Goal: Book appointment/travel/reservation

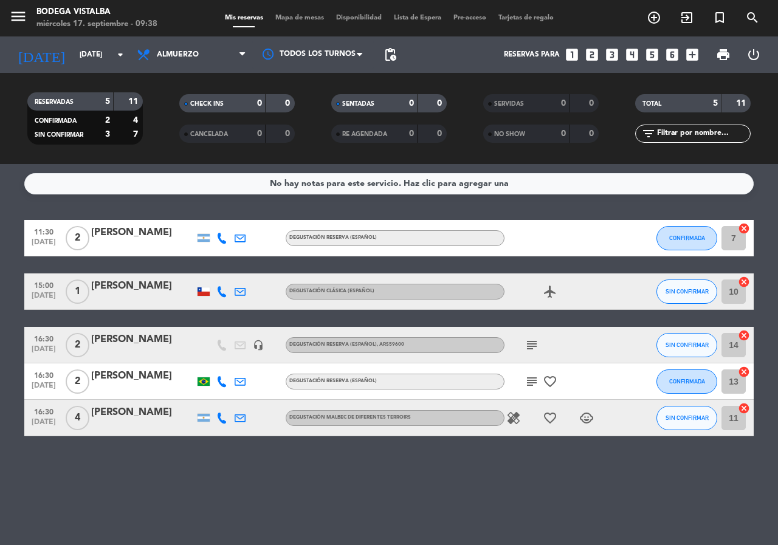
click at [569, 58] on icon "looks_one" at bounding box center [572, 55] width 16 height 16
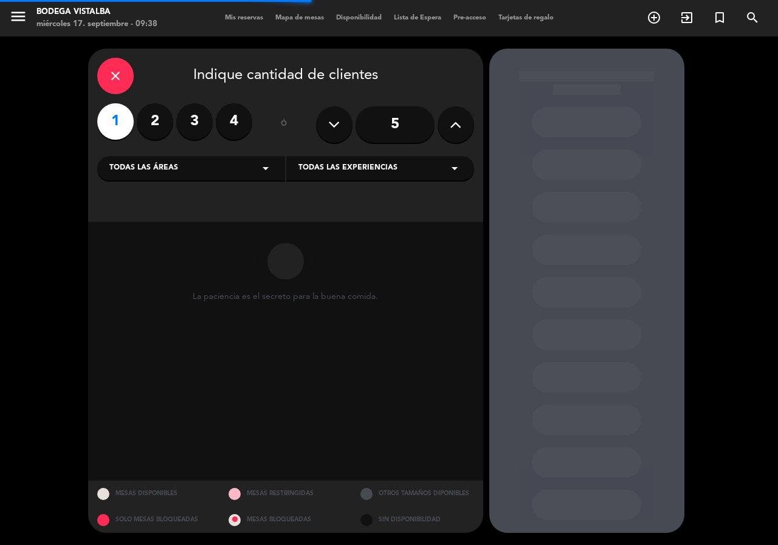
click at [188, 168] on div "Todas las áreas arrow_drop_down" at bounding box center [191, 168] width 188 height 24
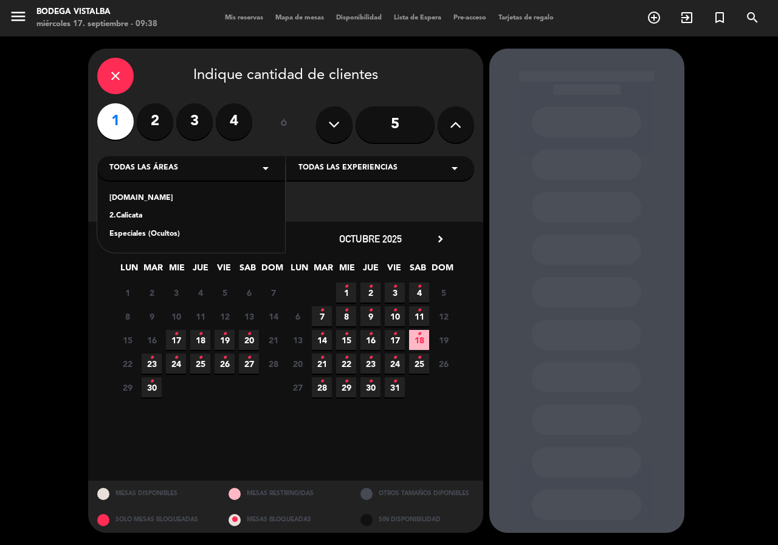
click at [191, 211] on div "2.Calicata" at bounding box center [190, 216] width 163 height 12
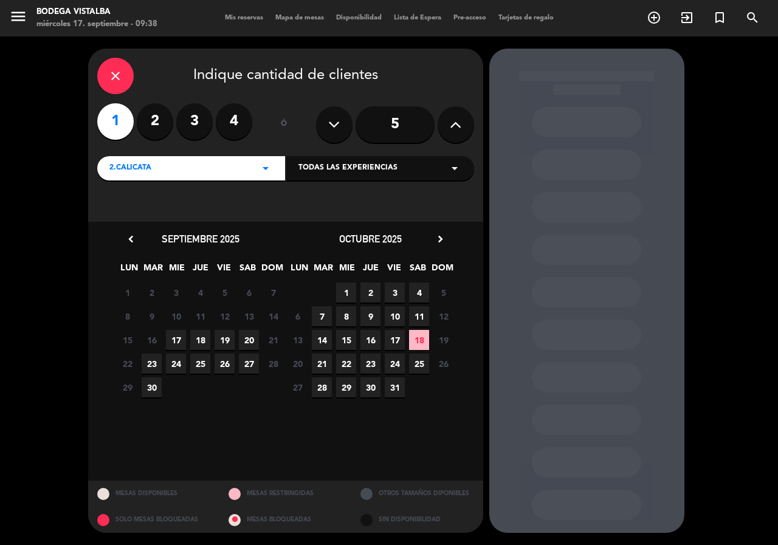
click at [174, 343] on span "17" at bounding box center [176, 340] width 20 height 20
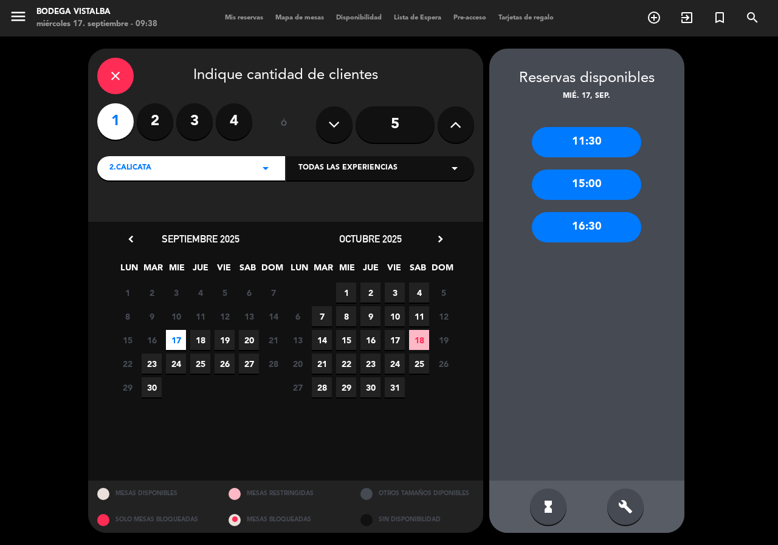
click at [557, 148] on div "11:30" at bounding box center [586, 142] width 109 height 30
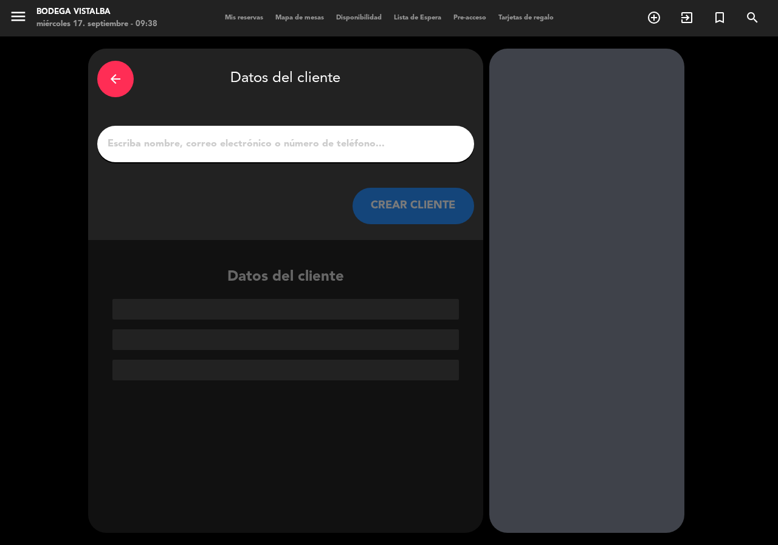
click at [419, 139] on input "1" at bounding box center [285, 144] width 359 height 17
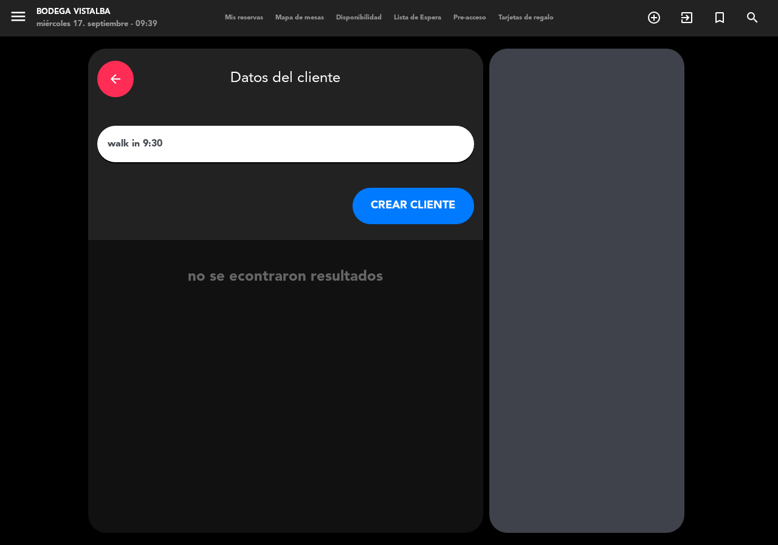
type input "walk in 9:30"
click at [441, 207] on button "CREAR CLIENTE" at bounding box center [414, 206] width 122 height 36
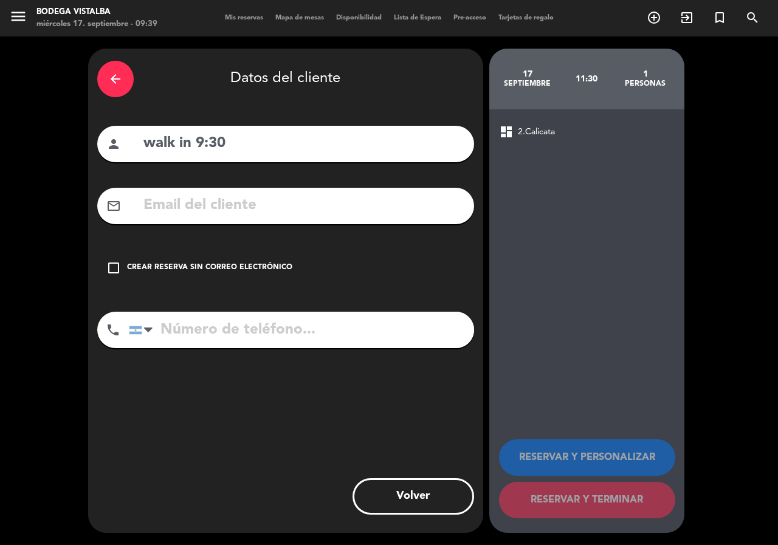
click at [199, 270] on div "Crear reserva sin correo electrónico" at bounding box center [209, 268] width 165 height 12
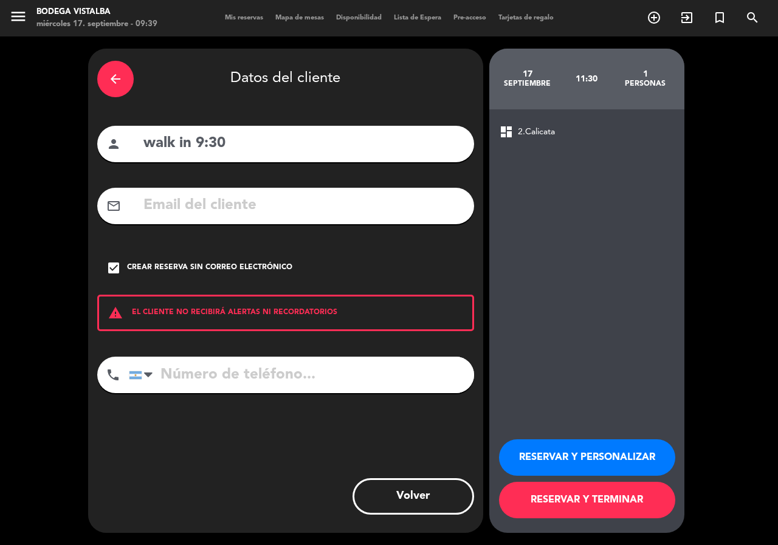
click at [602, 500] on button "RESERVAR Y TERMINAR" at bounding box center [587, 500] width 176 height 36
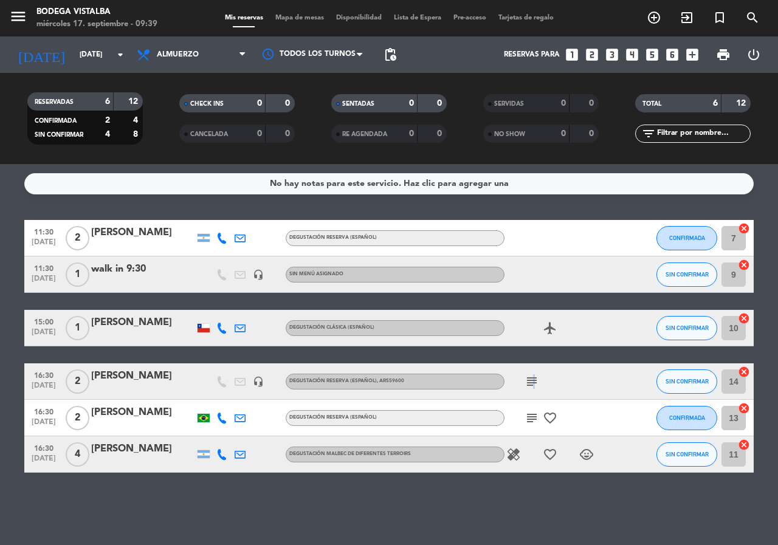
click at [531, 384] on icon "subject" at bounding box center [532, 381] width 15 height 15
click at [556, 211] on div "No hay notas para este servicio. Haz clic para agregar una 11:30 [DATE] 2 [PERS…" at bounding box center [389, 354] width 778 height 381
click at [681, 274] on span "SIN CONFIRMAR" at bounding box center [687, 274] width 43 height 7
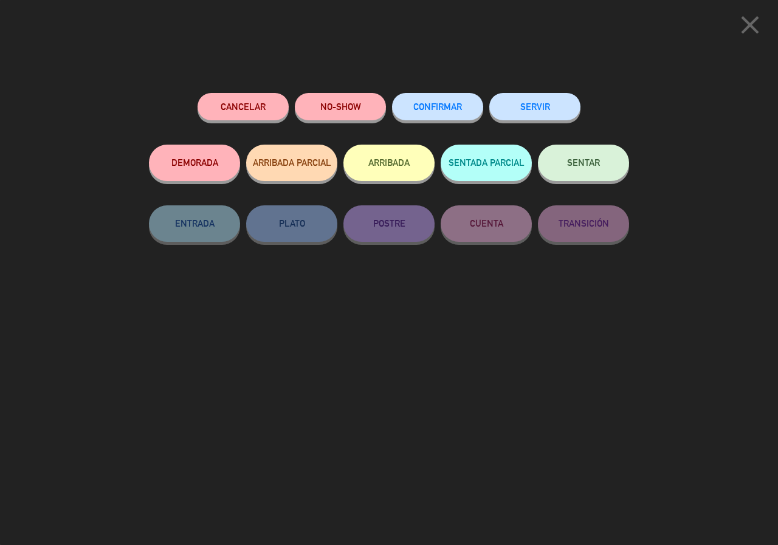
click at [389, 154] on button "ARRIBADA" at bounding box center [388, 163] width 91 height 36
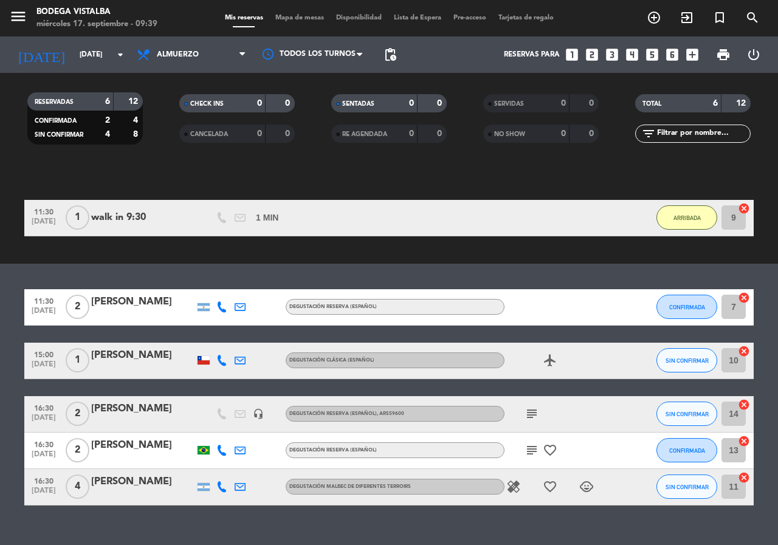
scroll to position [98, 0]
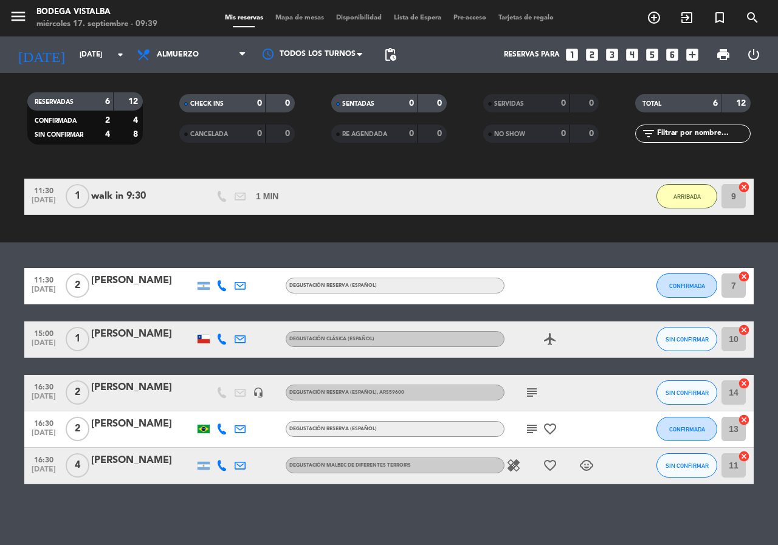
click at [531, 391] on icon "subject" at bounding box center [532, 392] width 15 height 15
click at [540, 436] on span "subject" at bounding box center [532, 429] width 18 height 15
click at [535, 427] on icon "subject" at bounding box center [532, 429] width 15 height 15
click at [30, 427] on span "16:30" at bounding box center [44, 423] width 30 height 14
click at [44, 469] on span "[DATE]" at bounding box center [44, 473] width 30 height 14
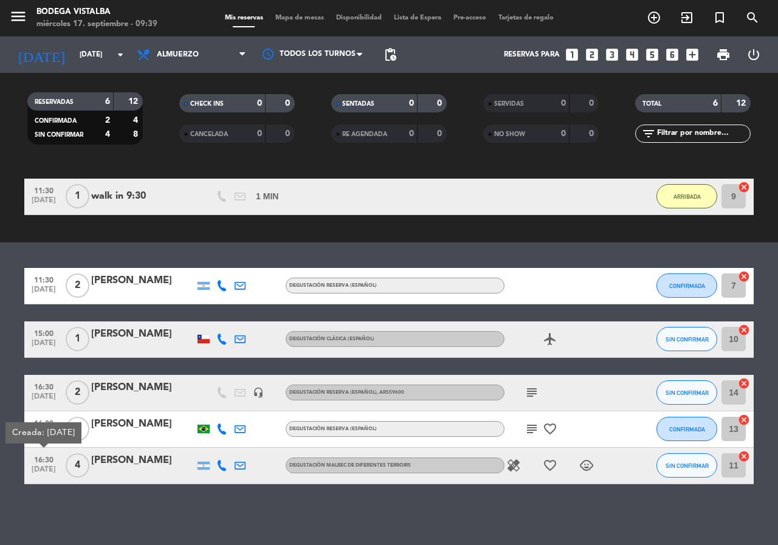
click at [126, 525] on div "No hay notas para este servicio. Haz clic para agregar una exit_to_app CHECK IN…" at bounding box center [389, 354] width 778 height 381
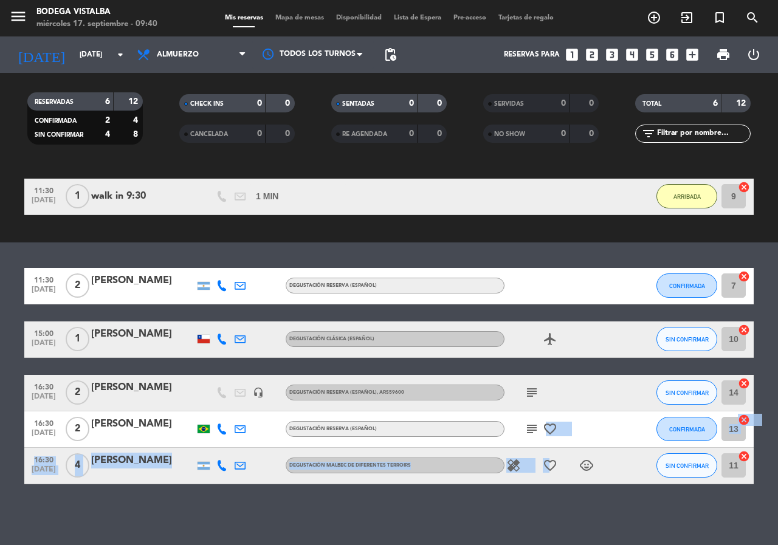
click at [551, 450] on div "11:30 [DATE] 2 [PERSON_NAME] Degustación Reserva (Español) CONFIRMADA 7 cancel …" at bounding box center [388, 376] width 729 height 216
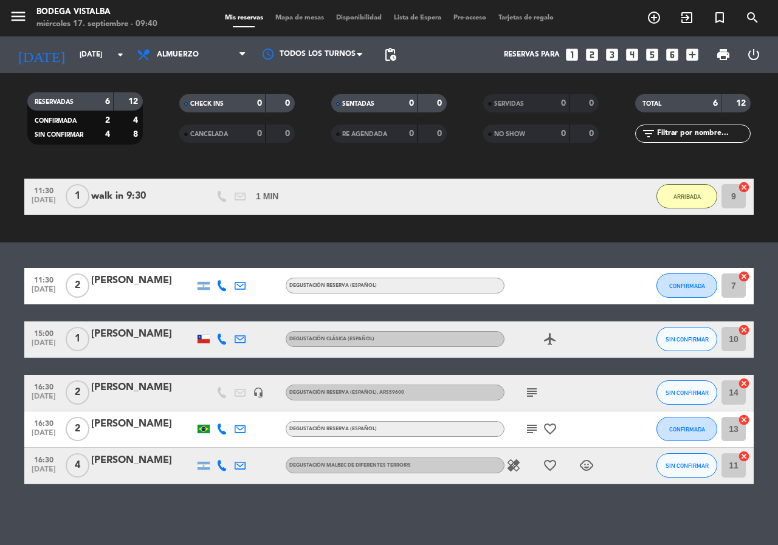
click at [483, 492] on div "No hay notas para este servicio. Haz clic para agregar una exit_to_app CHECK IN…" at bounding box center [389, 354] width 778 height 381
click at [10, 13] on icon "menu" at bounding box center [18, 16] width 18 height 18
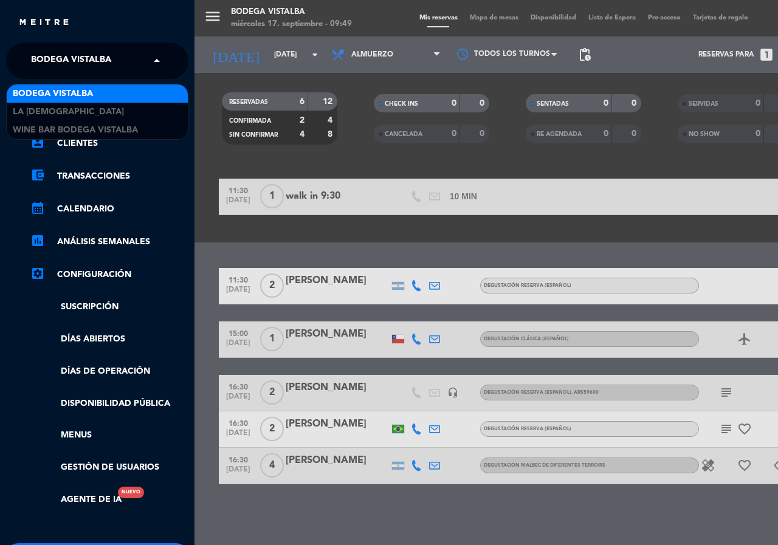
click at [103, 70] on span "BODEGA VISTALBA" at bounding box center [71, 61] width 80 height 26
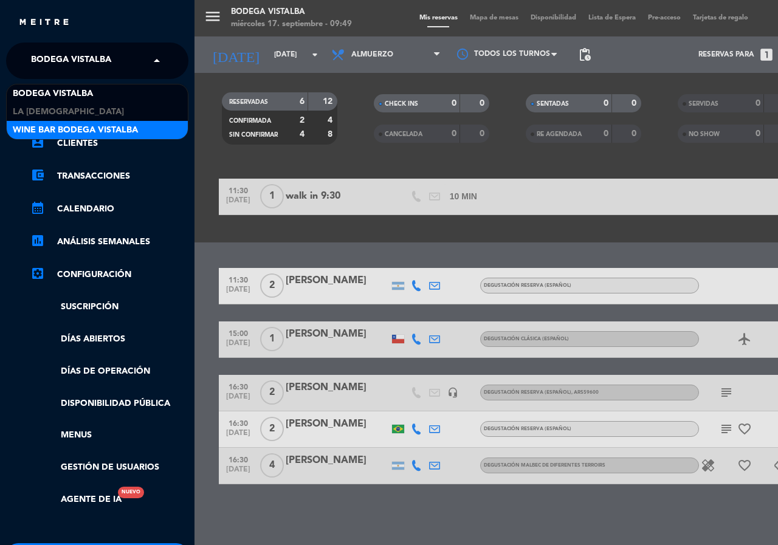
click at [112, 126] on span "Wine Bar Bodega Vistalba" at bounding box center [75, 130] width 125 height 14
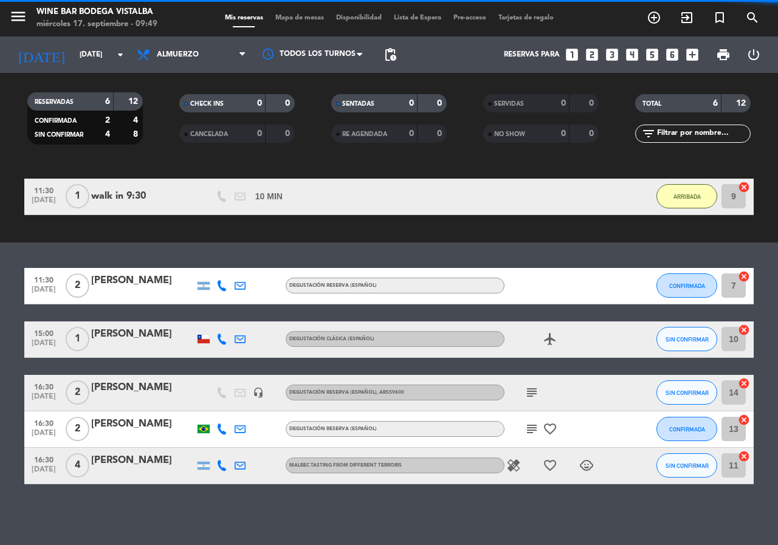
scroll to position [0, 0]
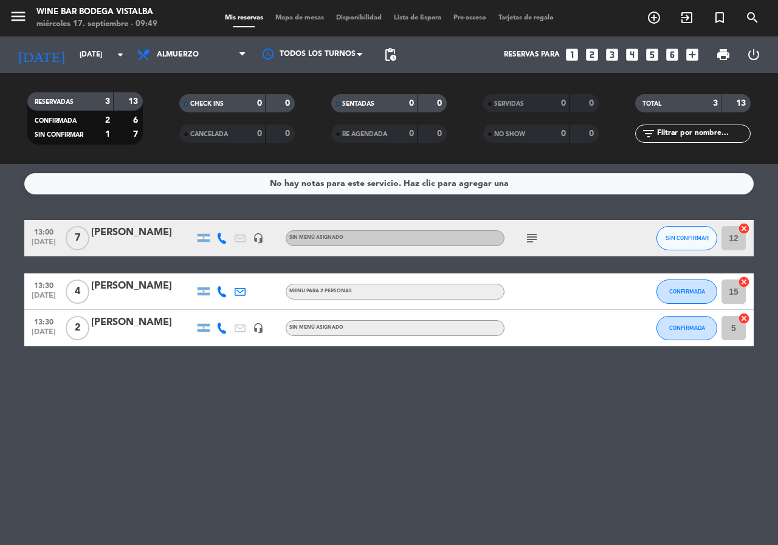
click at [534, 229] on div "subject" at bounding box center [558, 238] width 109 height 36
click at [537, 236] on icon "subject" at bounding box center [532, 238] width 15 height 15
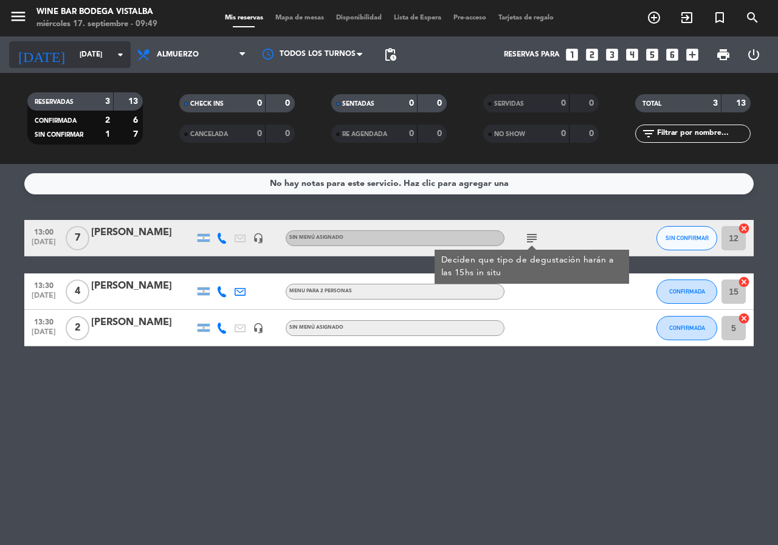
click at [74, 46] on input "[DATE]" at bounding box center [122, 54] width 97 height 21
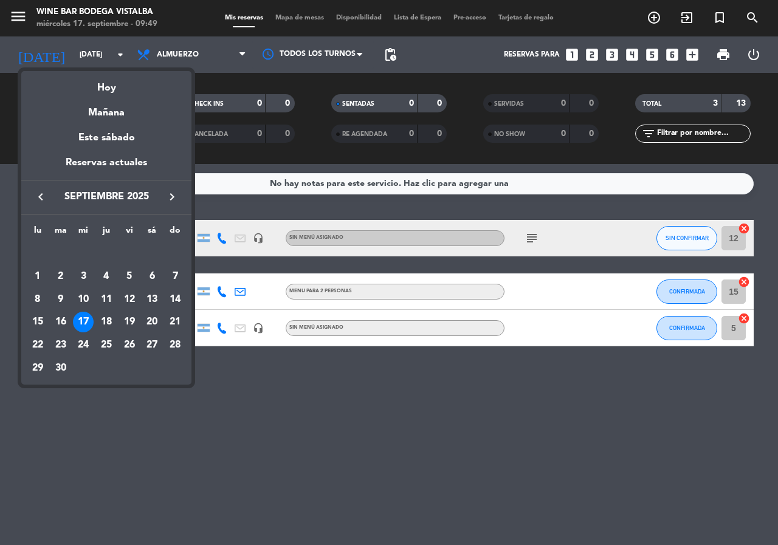
click at [560, 312] on div at bounding box center [389, 272] width 778 height 545
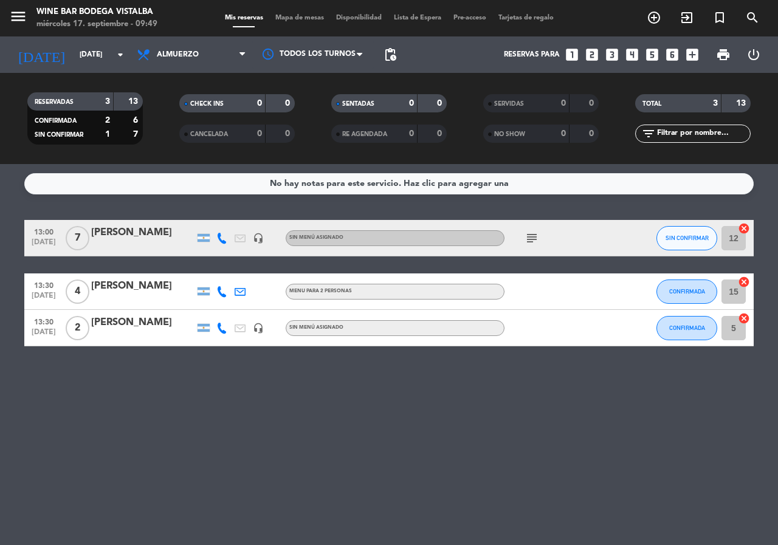
click at [536, 244] on icon "subject" at bounding box center [532, 238] width 15 height 15
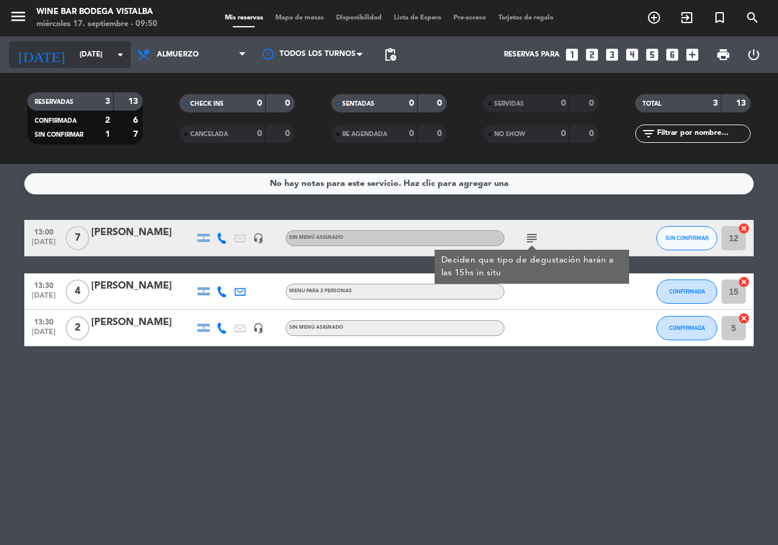
click at [78, 56] on input "[DATE]" at bounding box center [122, 54] width 97 height 21
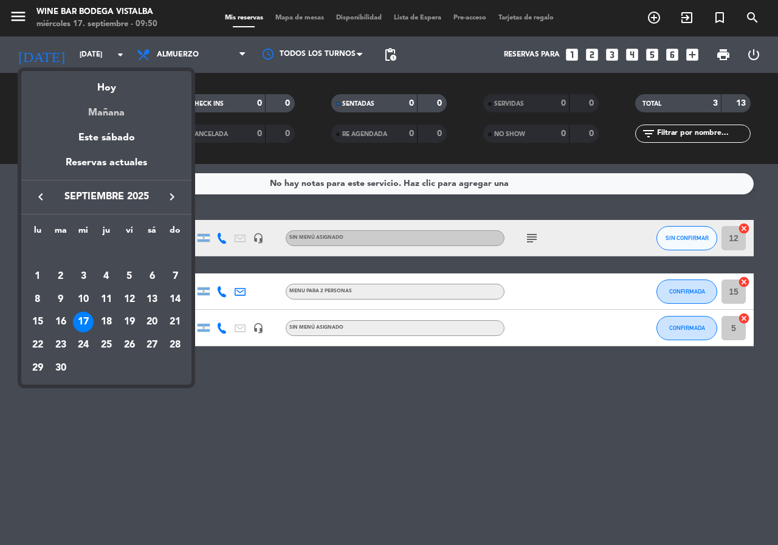
click at [112, 106] on div "Mañana" at bounding box center [106, 108] width 170 height 25
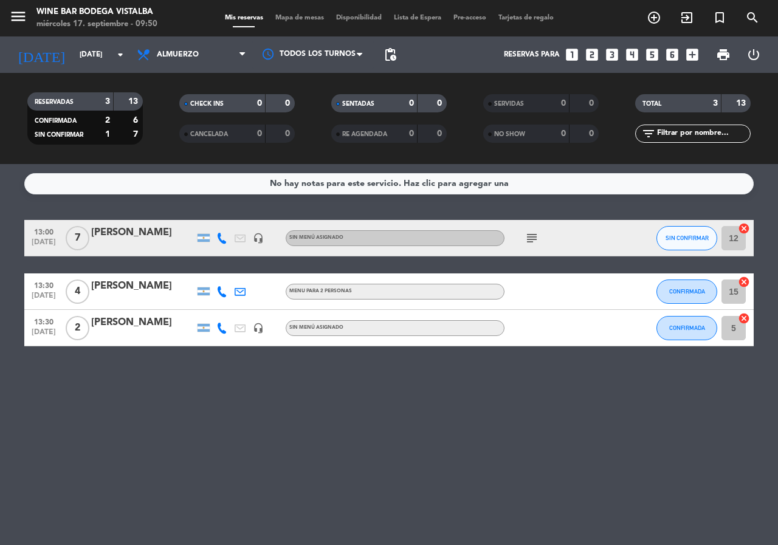
type input "[DEMOGRAPHIC_DATA][DATE]"
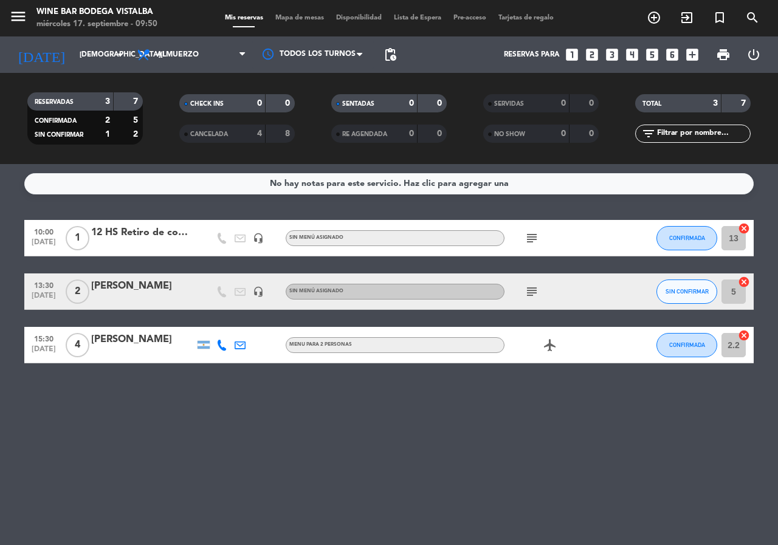
click at [535, 289] on icon "subject" at bounding box center [532, 291] width 15 height 15
click at [134, 233] on div "12 HS Retiro de comida" at bounding box center [142, 233] width 103 height 16
